Goal: Task Accomplishment & Management: Complete application form

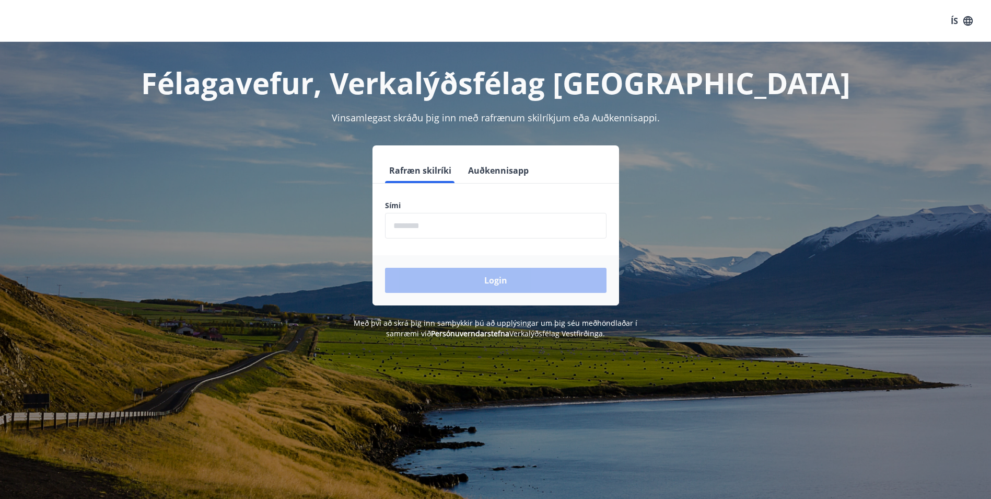
click at [407, 219] on input "phone" at bounding box center [496, 226] width 222 height 26
type input "********"
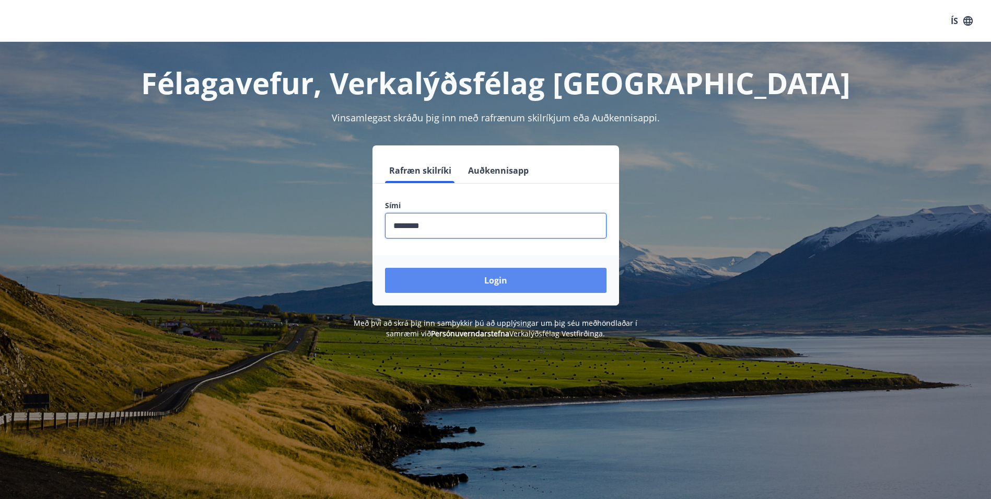
click at [473, 278] on button "Login" at bounding box center [496, 280] width 222 height 25
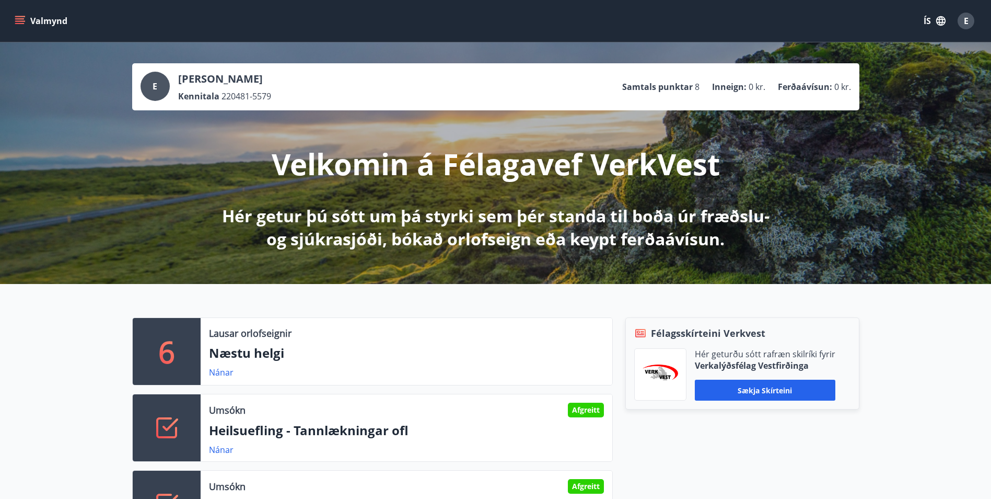
click at [15, 18] on icon "menu" at bounding box center [20, 21] width 10 height 10
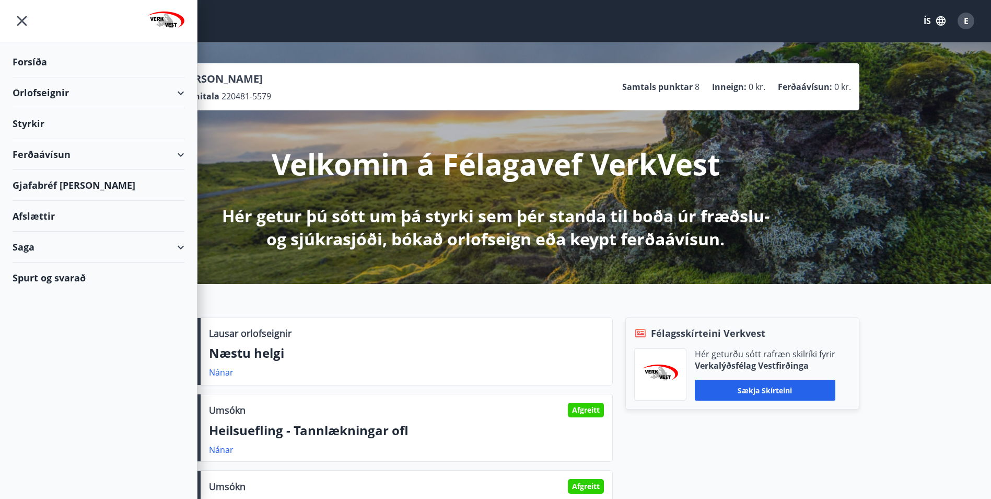
click at [43, 117] on div "Styrkir" at bounding box center [99, 123] width 172 height 31
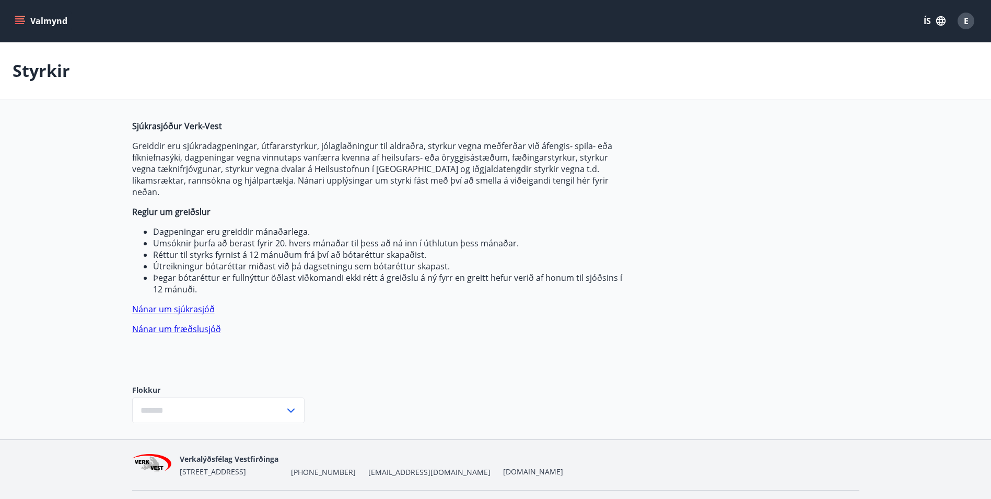
type input "***"
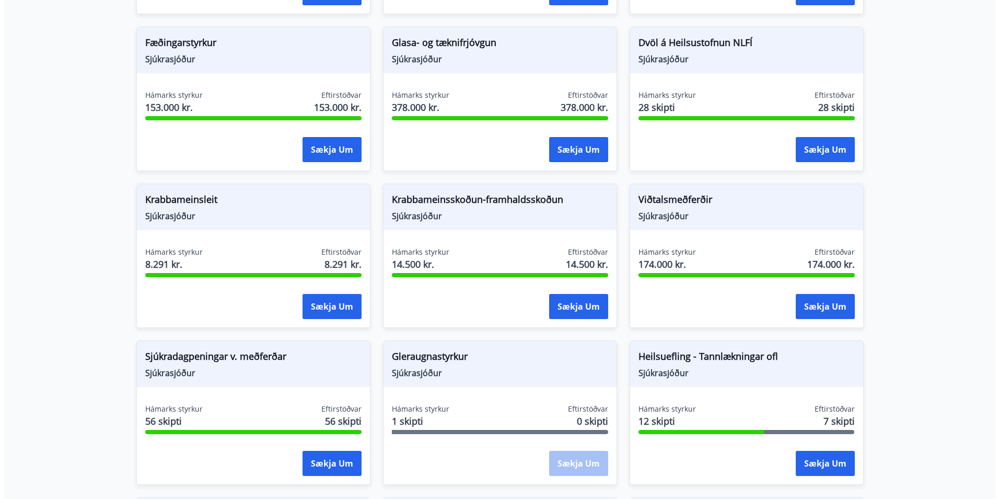
scroll to position [575, 0]
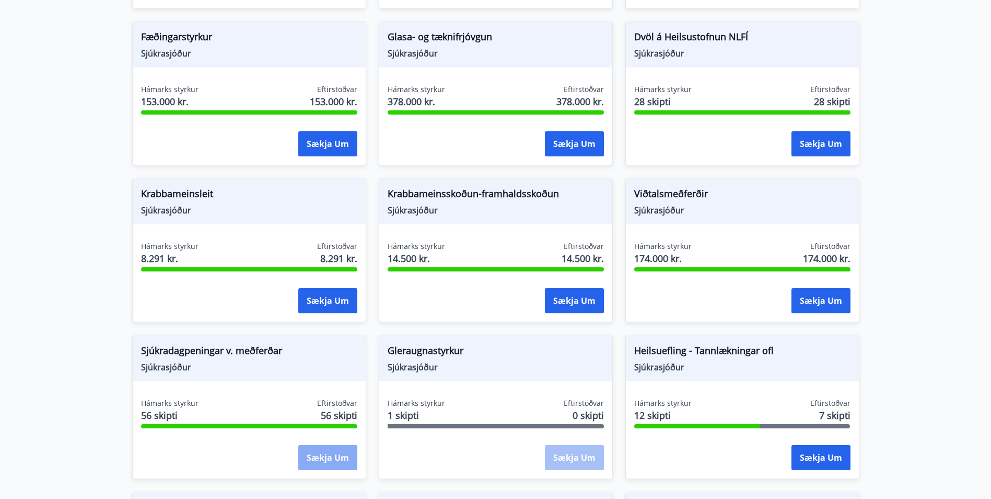
click at [328, 445] on button "Sækja um" at bounding box center [327, 457] width 59 height 25
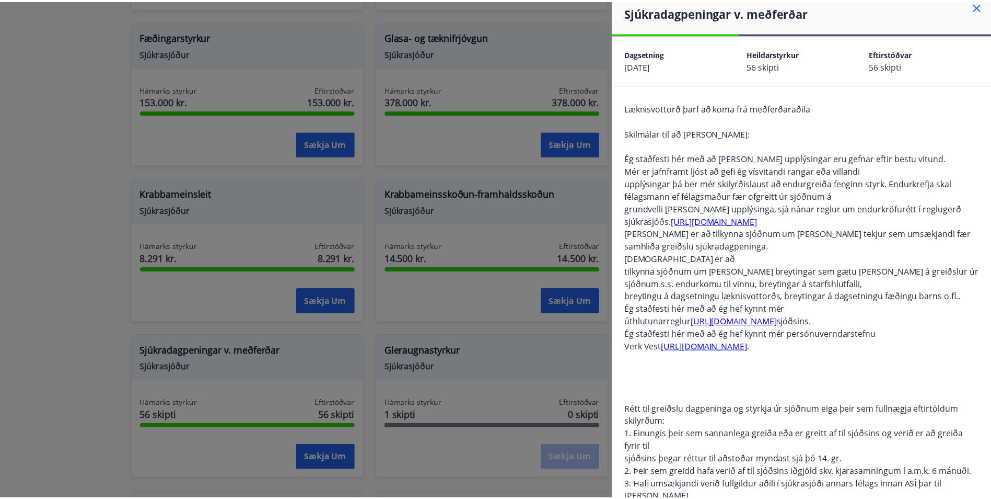
scroll to position [0, 0]
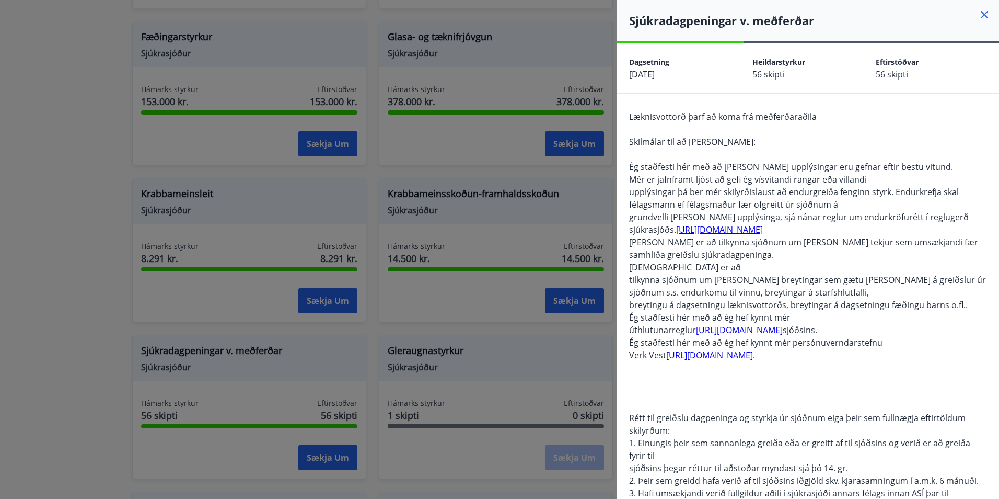
click at [980, 15] on icon at bounding box center [984, 14] width 13 height 13
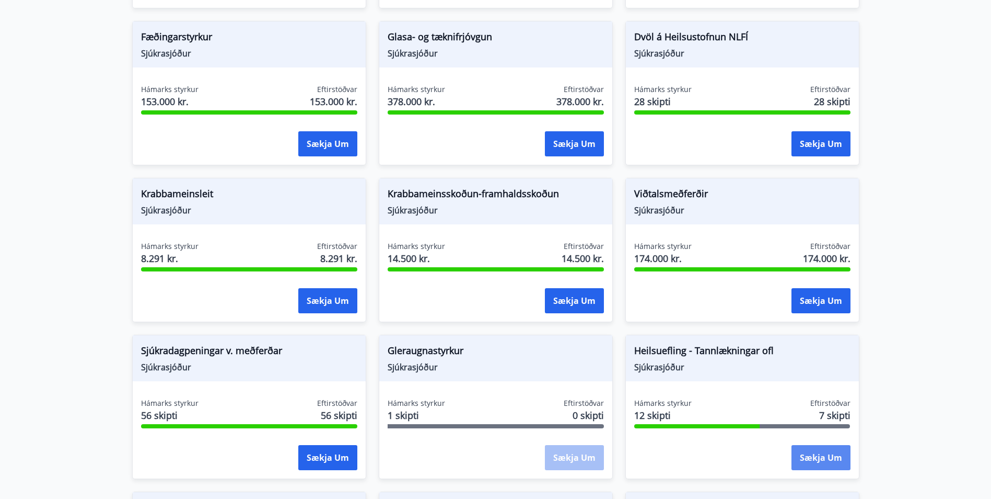
click at [825, 445] on button "Sækja um" at bounding box center [821, 457] width 59 height 25
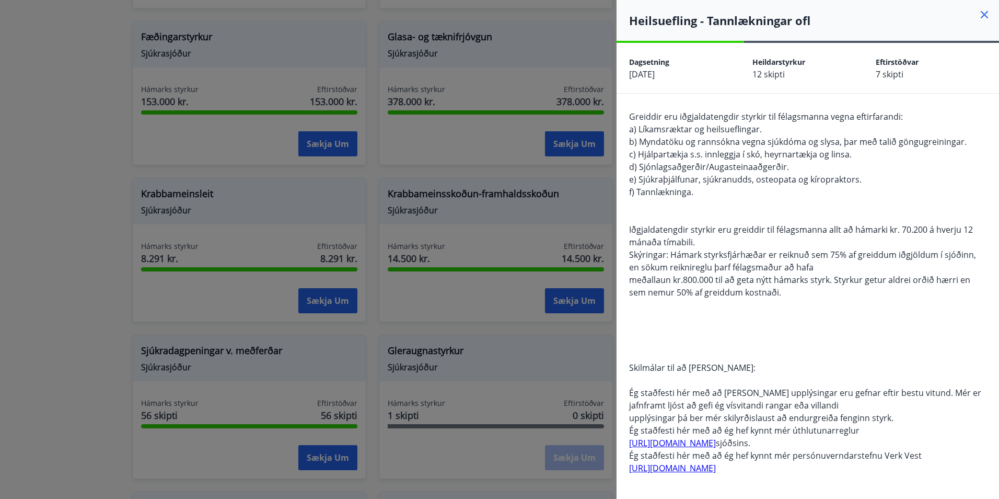
click at [981, 13] on icon at bounding box center [984, 14] width 7 height 7
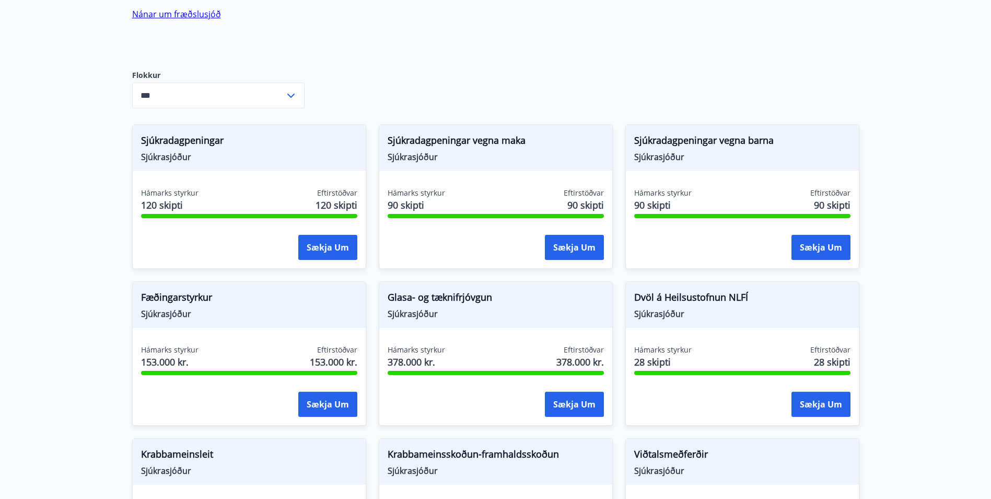
scroll to position [314, 0]
